Goal: Transaction & Acquisition: Book appointment/travel/reservation

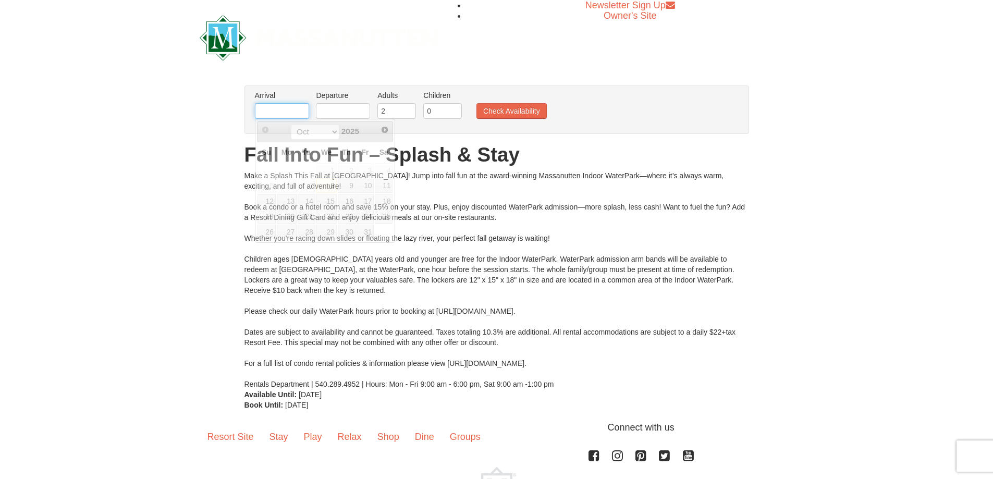
click at [272, 106] on input "text" at bounding box center [282, 111] width 54 height 16
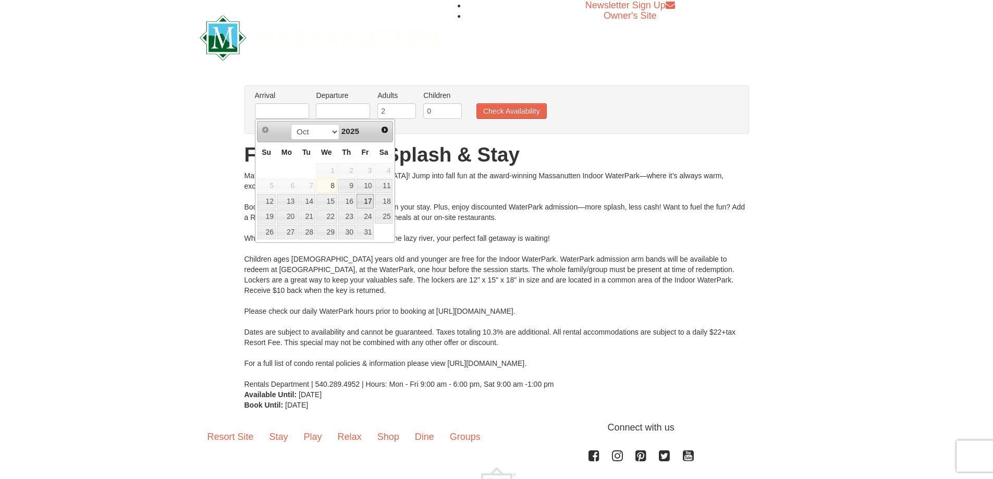
click at [362, 201] on link "17" at bounding box center [365, 201] width 18 height 15
type input "[DATE]"
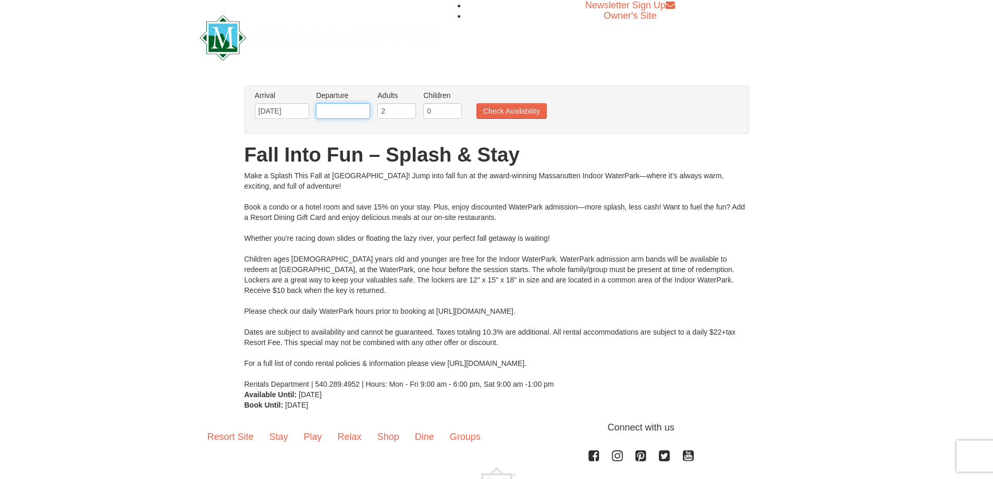
click at [336, 108] on input "text" at bounding box center [343, 111] width 54 height 16
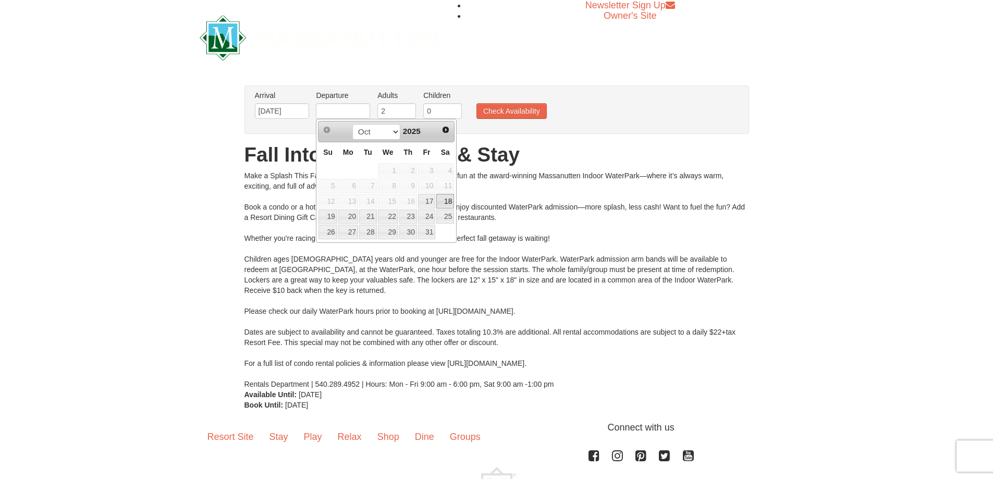
click at [442, 196] on link "18" at bounding box center [445, 201] width 18 height 15
type input "[DATE]"
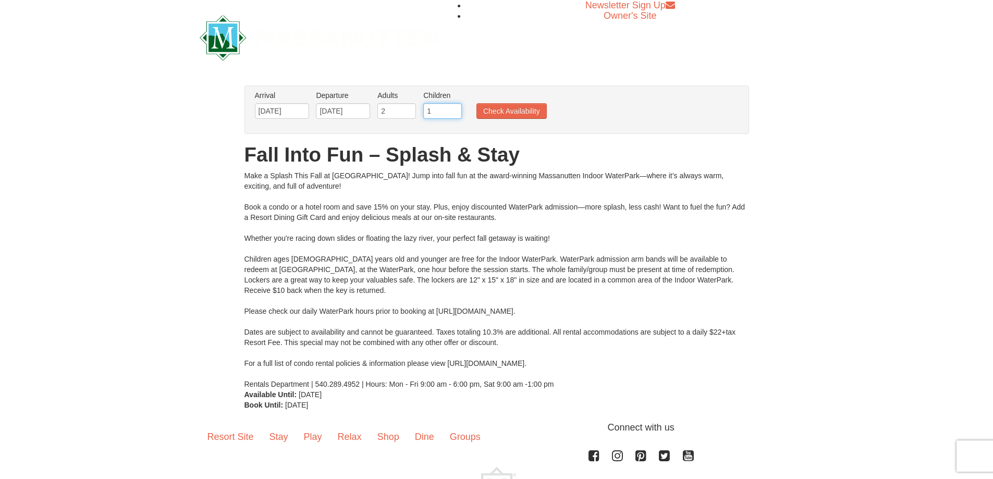
type input "1"
click at [454, 108] on input "1" at bounding box center [442, 111] width 39 height 16
click at [491, 111] on button "Check Availability" at bounding box center [511, 111] width 70 height 16
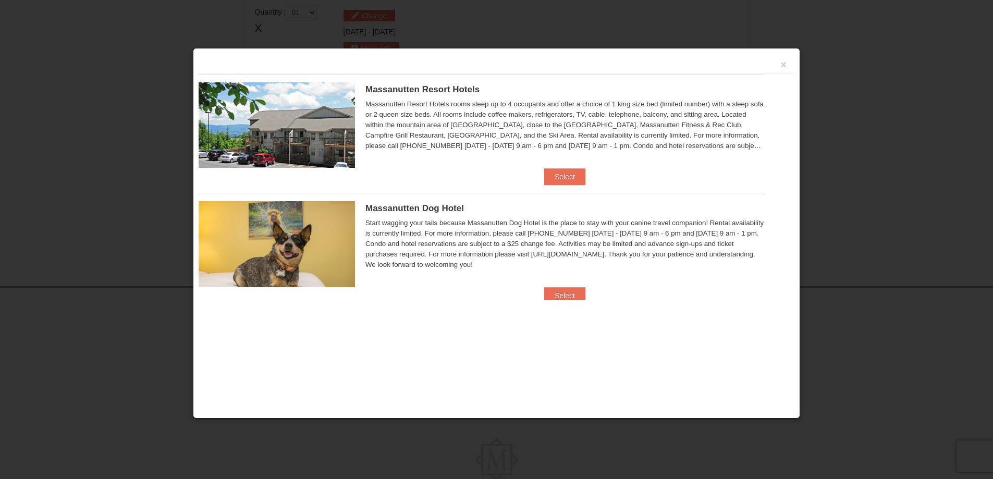
scroll to position [444, 0]
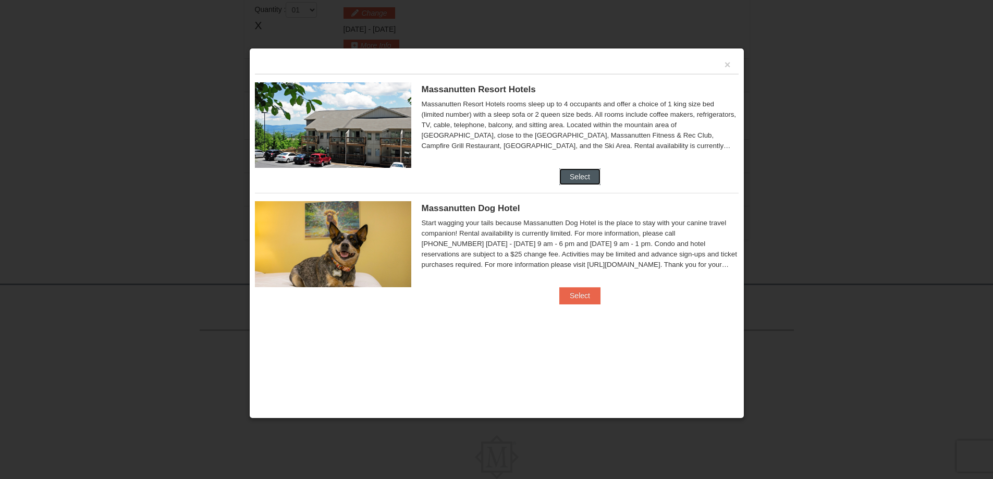
click at [583, 176] on button "Select" at bounding box center [579, 176] width 41 height 17
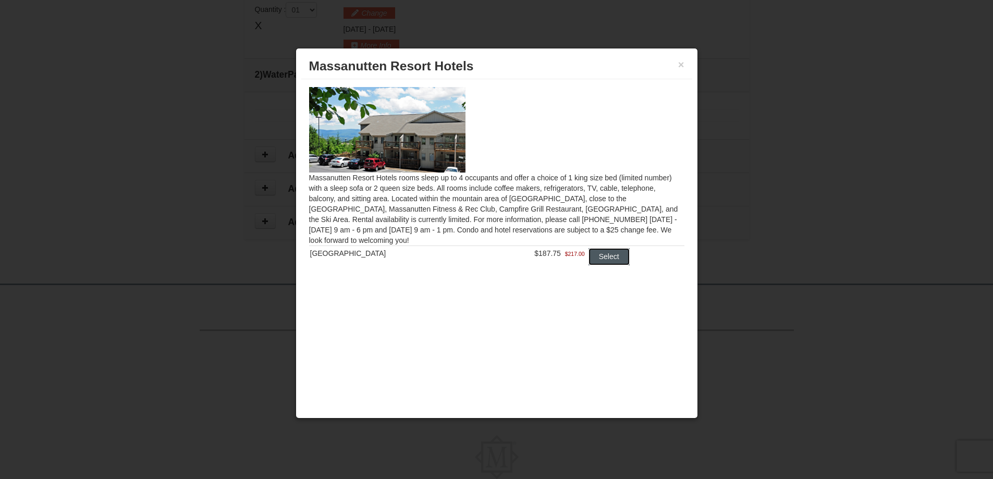
click at [602, 253] on button "Select" at bounding box center [608, 256] width 41 height 17
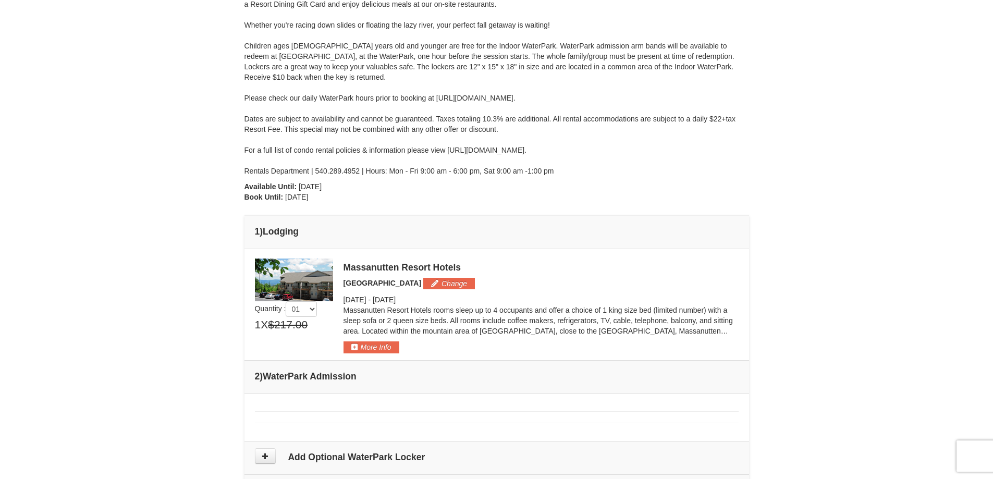
scroll to position [183, 0]
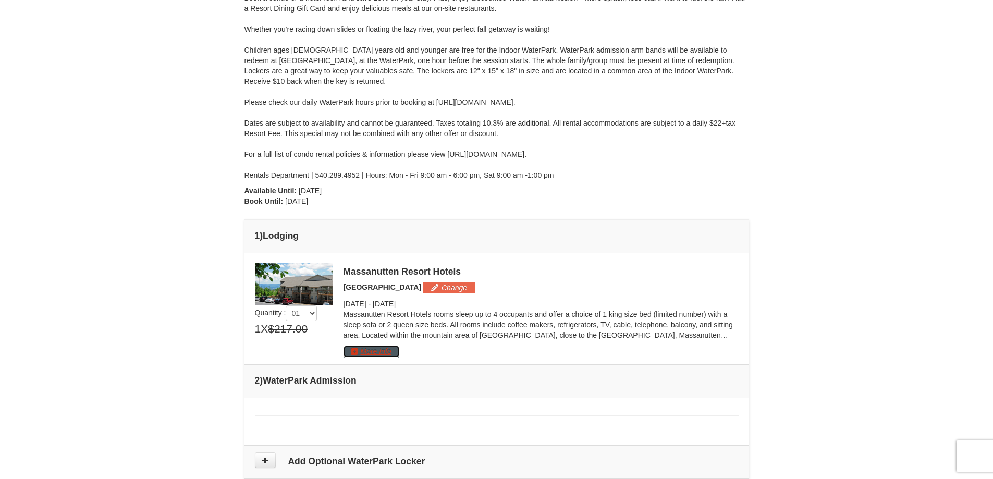
click at [351, 353] on button "More Info" at bounding box center [371, 351] width 56 height 11
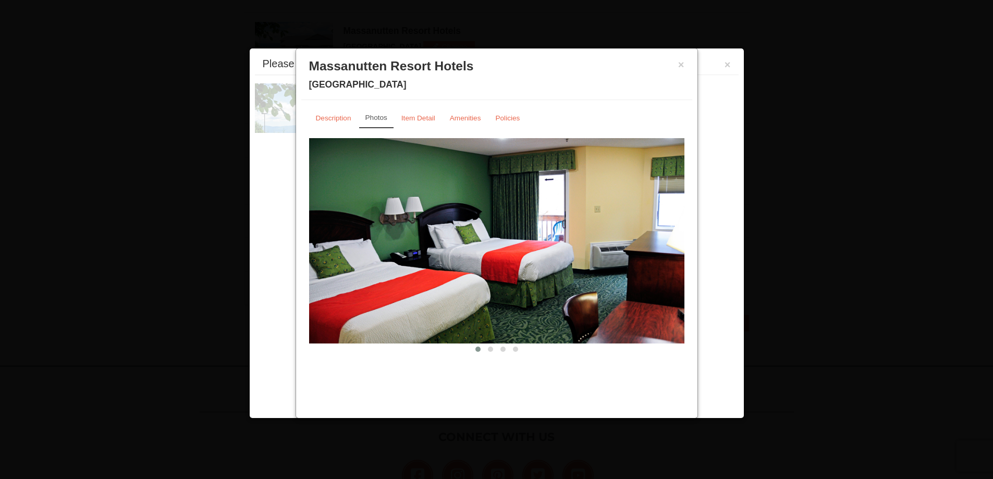
scroll to position [446, 0]
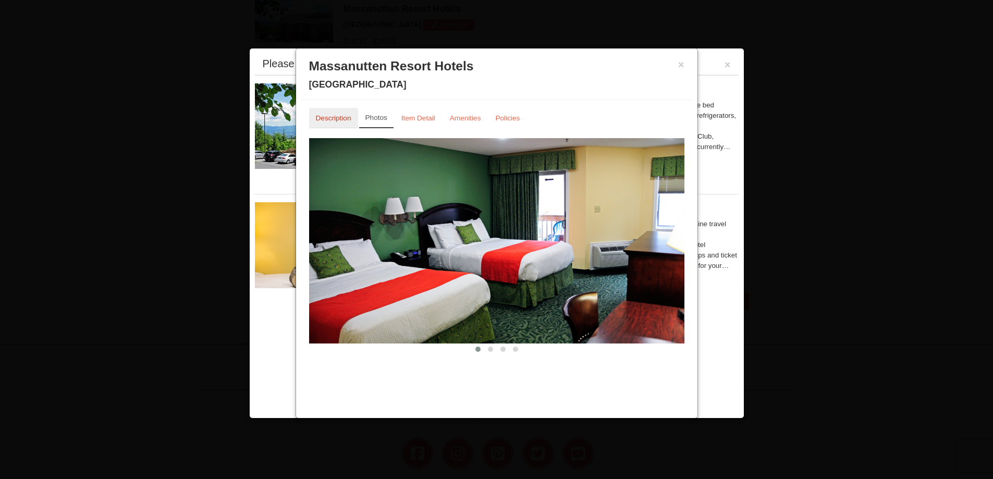
click at [316, 117] on small "Description" at bounding box center [333, 118] width 35 height 8
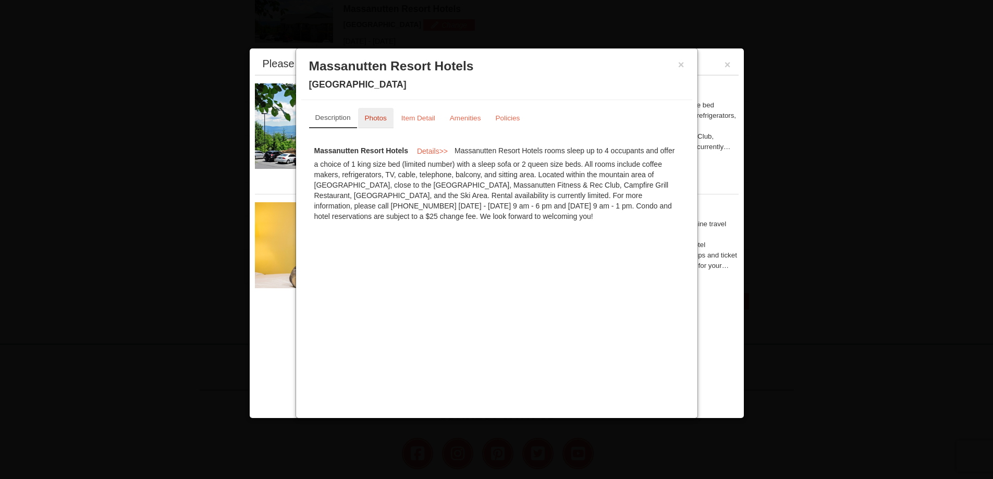
click at [367, 114] on small "Photos" at bounding box center [376, 118] width 22 height 8
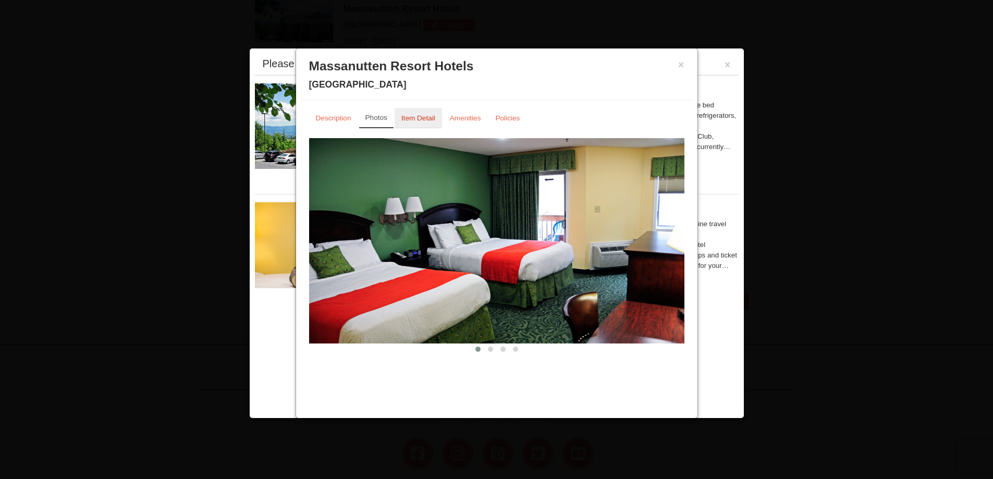
click at [408, 117] on small "Item Detail" at bounding box center [418, 118] width 34 height 8
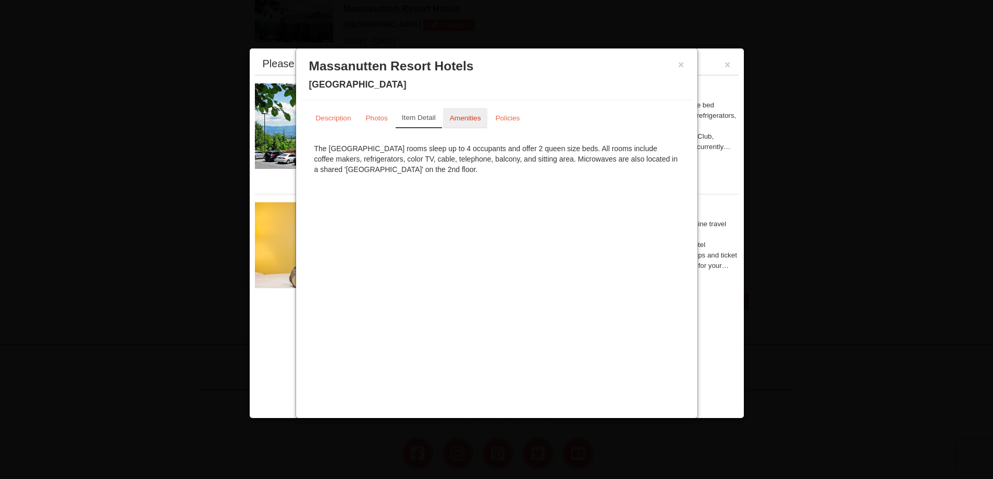
click at [454, 115] on small "Amenities" at bounding box center [465, 118] width 31 height 8
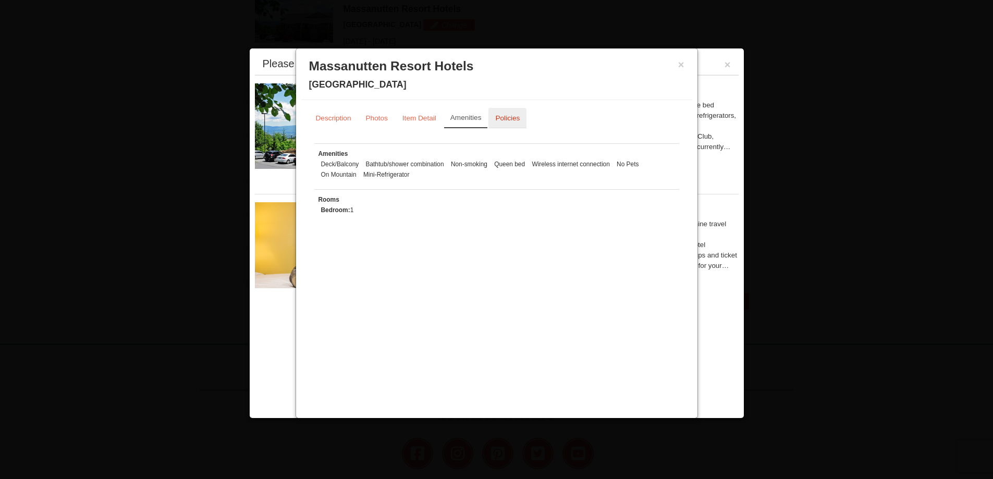
click at [498, 119] on small "Policies" at bounding box center [507, 118] width 24 height 8
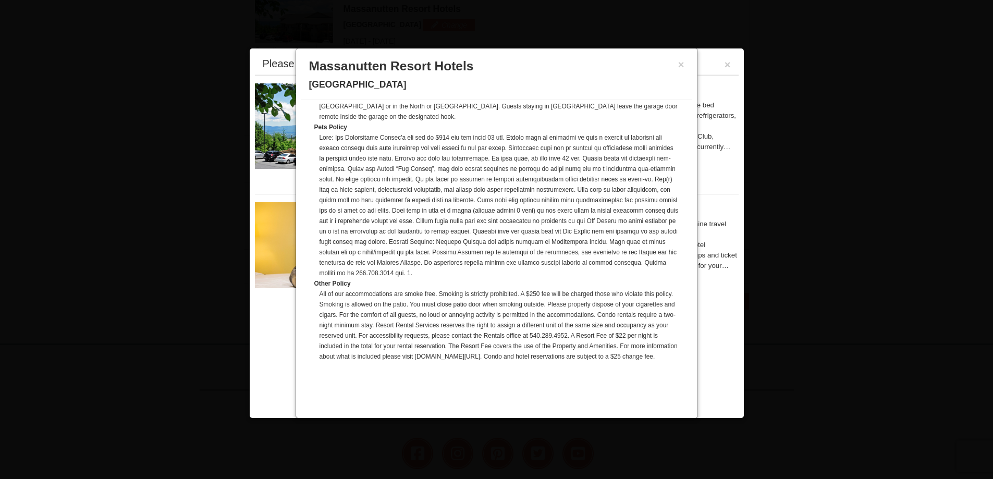
scroll to position [561, 0]
click at [680, 66] on button "×" at bounding box center [681, 64] width 6 height 10
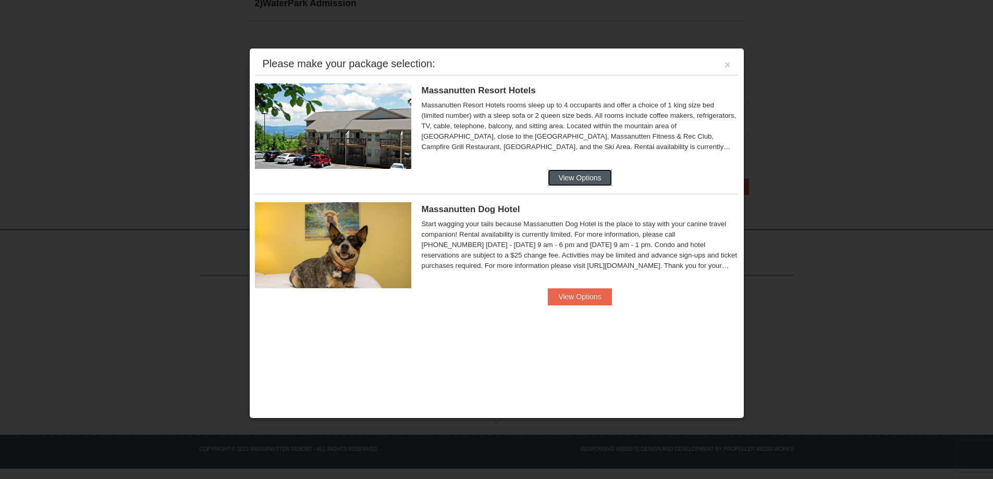
click at [597, 178] on button "View Options" at bounding box center [580, 177] width 64 height 17
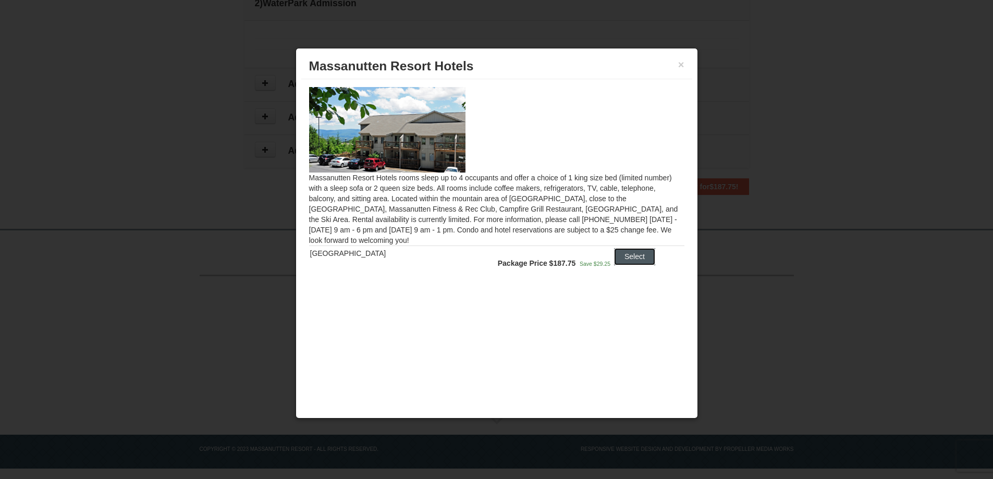
click at [616, 263] on button "Select" at bounding box center [634, 256] width 41 height 17
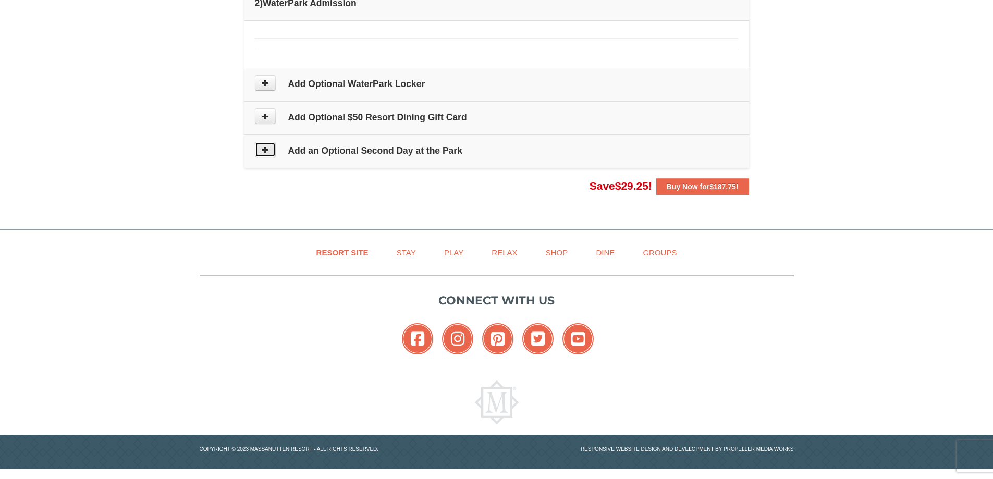
click at [263, 151] on icon at bounding box center [265, 149] width 7 height 7
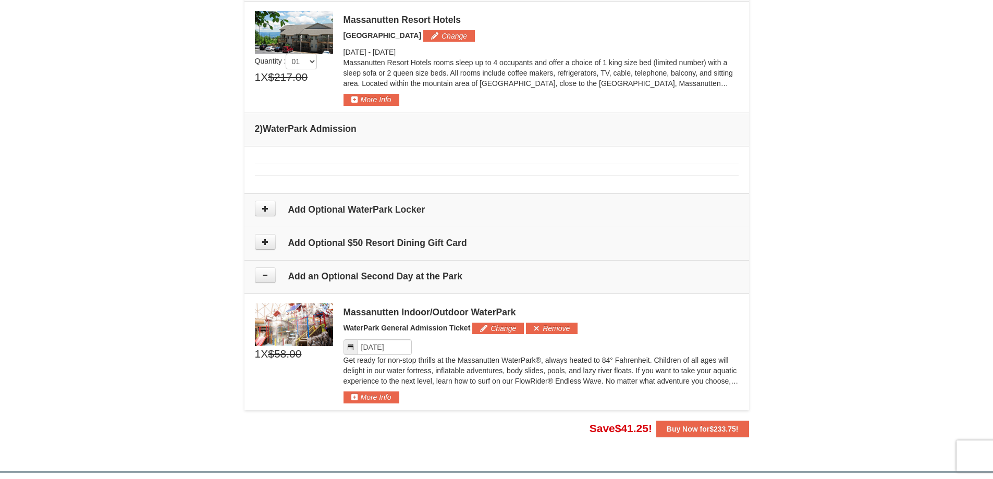
scroll to position [417, 0]
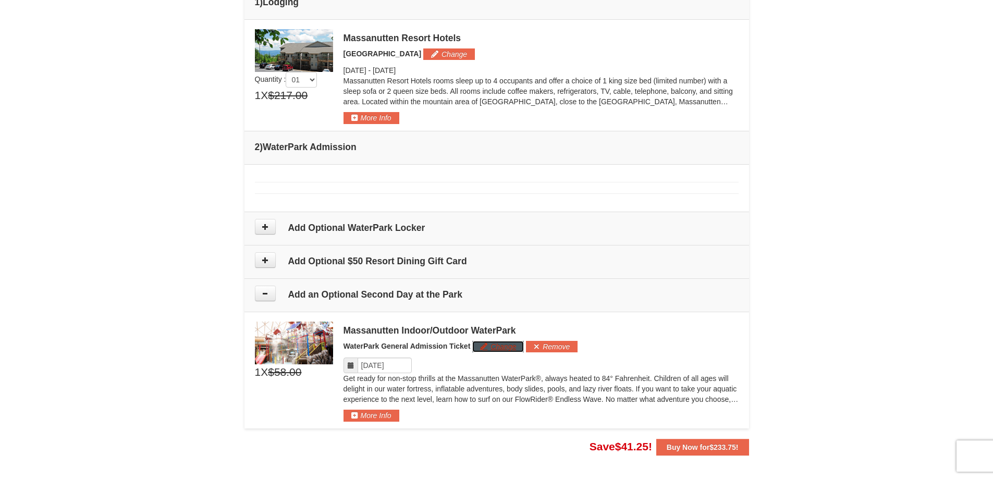
click at [493, 348] on button "Change" at bounding box center [498, 346] width 52 height 11
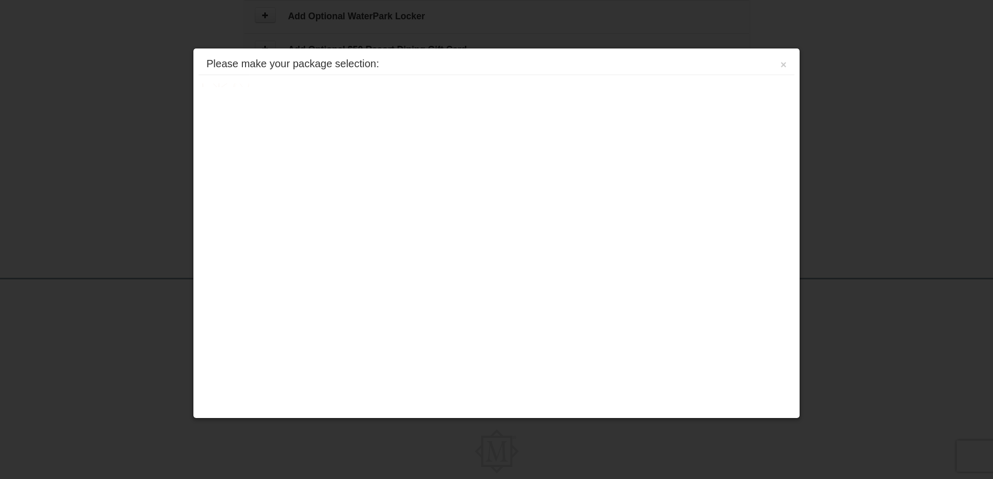
scroll to position [677, 0]
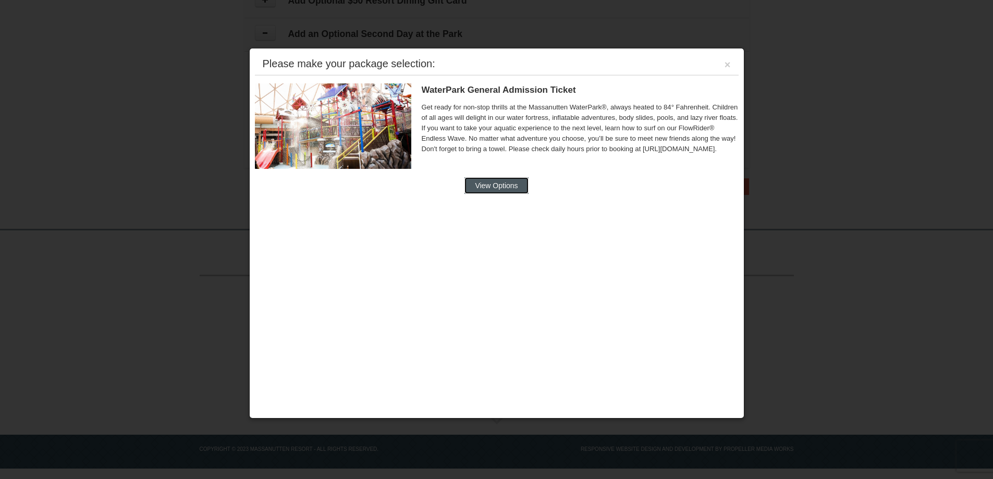
click at [495, 186] on button "View Options" at bounding box center [496, 185] width 64 height 17
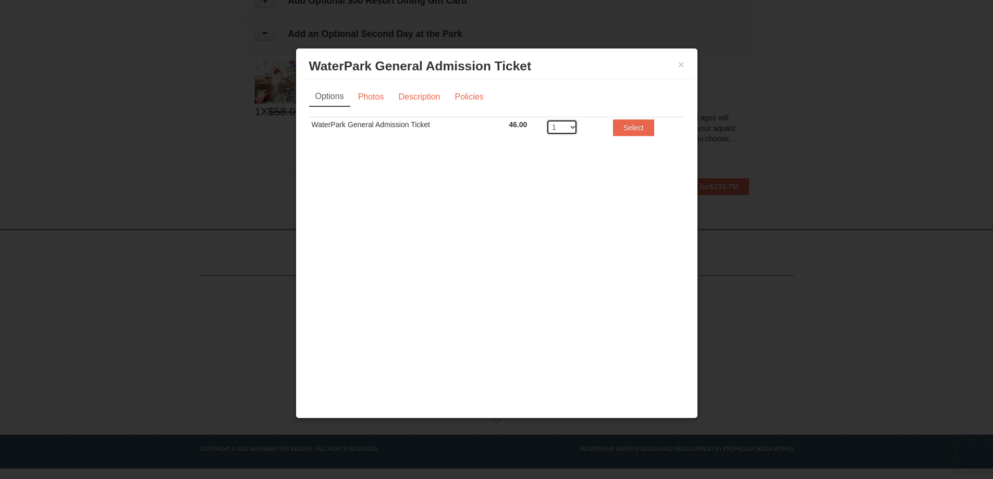
click at [575, 127] on select "1 2 3 4 5 6 7 8" at bounding box center [561, 127] width 31 height 16
select select "3"
click at [546, 119] on select "1 2 3 4 5 6 7 8" at bounding box center [561, 127] width 31 height 16
click at [630, 132] on button "Select" at bounding box center [633, 127] width 41 height 17
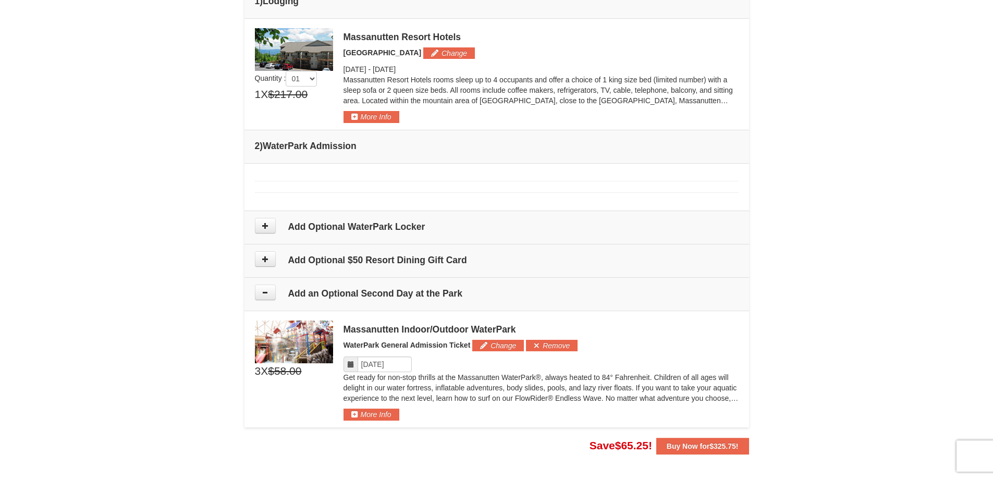
scroll to position [417, 0]
